Goal: Find contact information: Find contact information

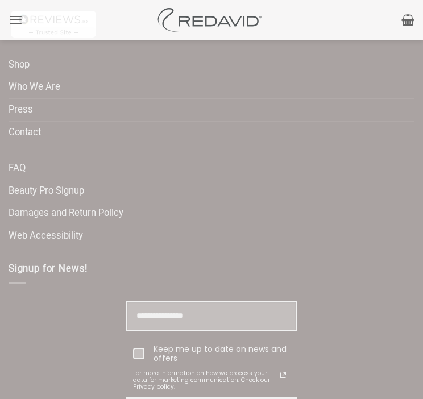
scroll to position [3961, 0]
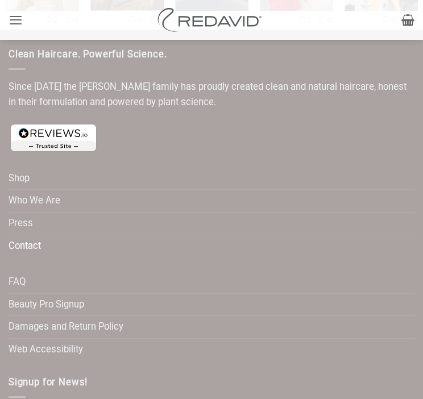
click at [37, 242] on link "Contact" at bounding box center [25, 246] width 32 height 22
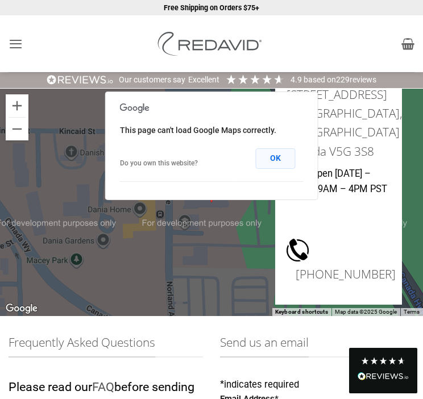
click at [287, 160] on button "OK" at bounding box center [276, 158] width 40 height 20
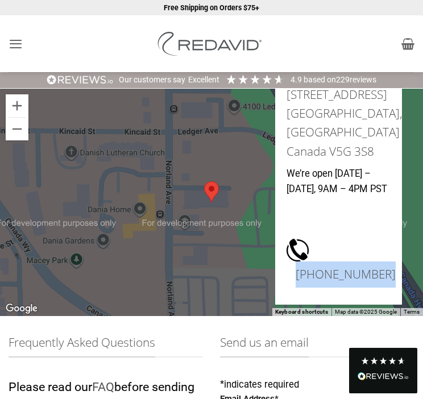
drag, startPoint x: 387, startPoint y: 280, endPoint x: 297, endPoint y: 270, distance: 90.4
click at [297, 270] on h3 "[PHONE_NUMBER]" at bounding box center [346, 275] width 100 height 26
copy h3 "[PHONE_NUMBER]"
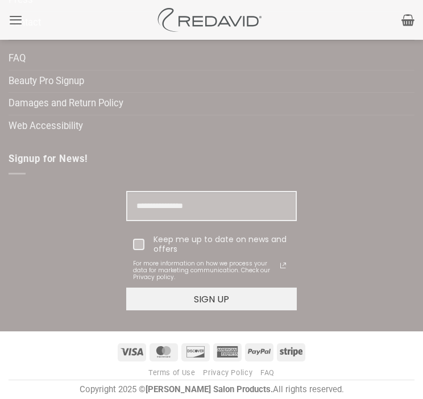
scroll to position [967, 0]
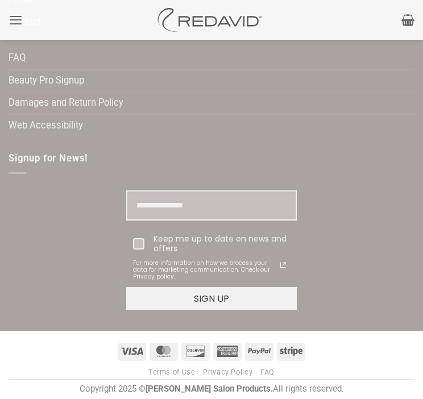
click at [182, 370] on link "Terms of Use" at bounding box center [171, 372] width 47 height 9
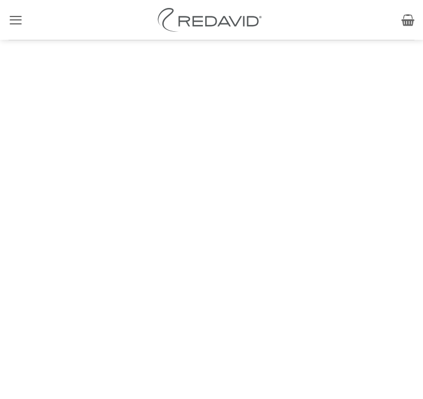
scroll to position [166, 0]
